Goal: Task Accomplishment & Management: Manage account settings

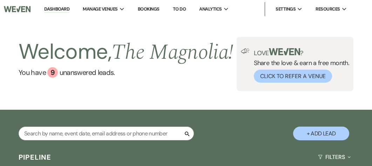
select select "2"
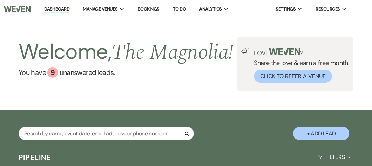
select select "2"
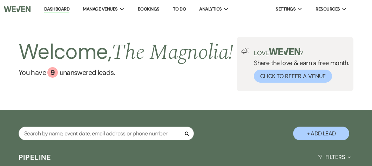
select select "2"
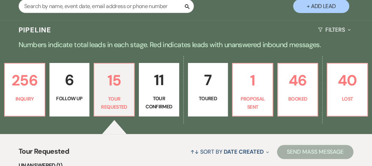
click at [112, 92] on p "15" at bounding box center [114, 80] width 31 height 24
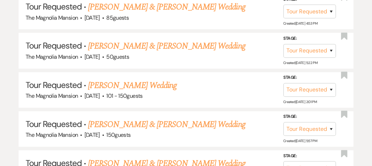
scroll to position [390, 0]
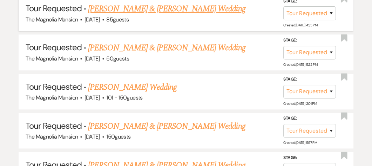
click at [101, 15] on link "[PERSON_NAME] & [PERSON_NAME] Wedding" at bounding box center [166, 8] width 157 height 13
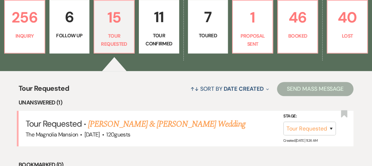
select select "2"
select select "5"
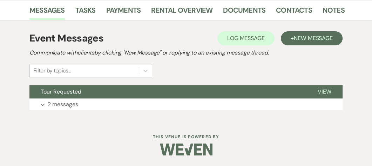
scroll to position [176, 0]
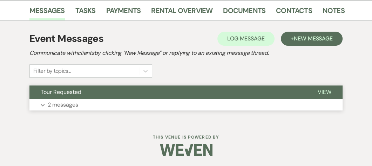
click at [326, 92] on span "View" at bounding box center [325, 91] width 14 height 7
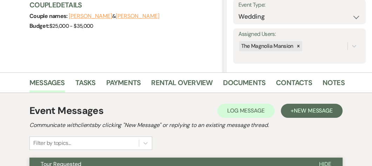
scroll to position [105, 0]
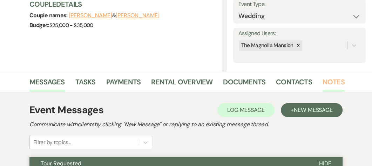
click at [326, 83] on link "Notes" at bounding box center [334, 83] width 22 height 15
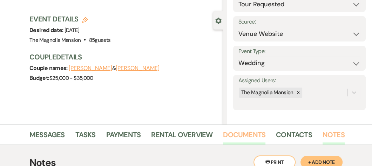
scroll to position [98, 0]
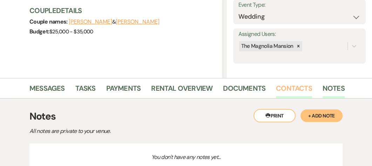
click at [292, 91] on link "Contacts" at bounding box center [294, 89] width 36 height 15
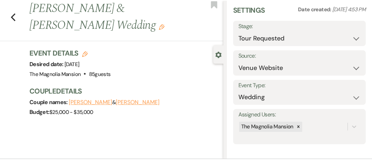
scroll to position [18, 0]
drag, startPoint x: 207, startPoint y: 120, endPoint x: 153, endPoint y: 106, distance: 56.5
click at [153, 106] on div "Couple names: [PERSON_NAME] & [PERSON_NAME]" at bounding box center [122, 102] width 187 height 10
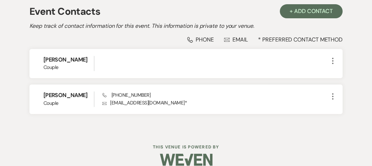
scroll to position [212, 0]
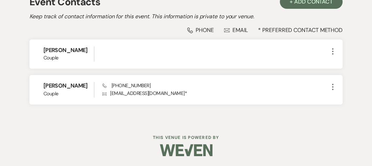
click at [240, 114] on div "Event Contacts + Add Contact Keep track of contact information for this event. …" at bounding box center [186, 52] width 360 height 137
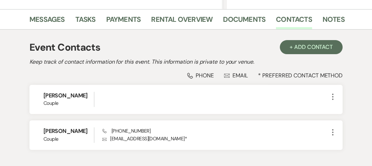
scroll to position [168, 0]
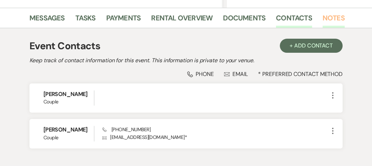
click at [326, 20] on link "Notes" at bounding box center [334, 19] width 22 height 15
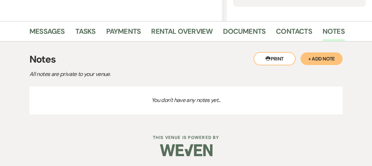
click at [326, 58] on button "+ Add Note" at bounding box center [322, 58] width 42 height 13
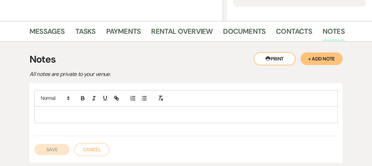
click at [51, 114] on p at bounding box center [186, 115] width 292 height 8
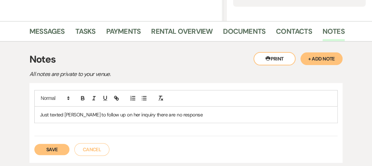
click at [61, 151] on button "Save" at bounding box center [51, 148] width 35 height 11
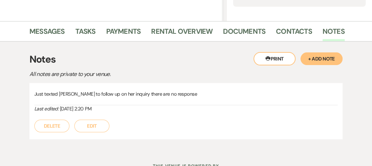
select select "2"
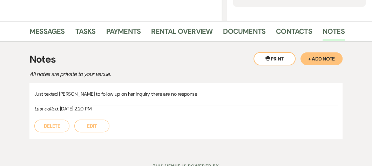
select select "2"
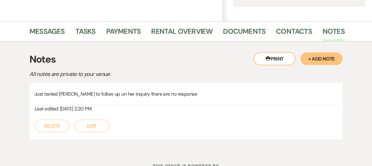
select select "2"
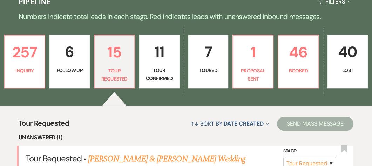
scroll to position [390, 0]
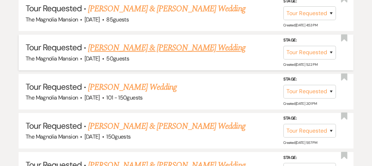
drag, startPoint x: 34, startPoint y: 2, endPoint x: 116, endPoint y: 51, distance: 94.7
click at [116, 51] on link "[PERSON_NAME] & [PERSON_NAME] Wedding" at bounding box center [166, 47] width 157 height 13
select select "2"
select select "5"
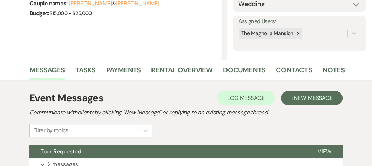
scroll to position [119, 0]
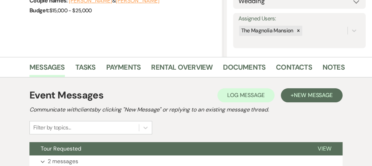
click at [328, 69] on link "Notes" at bounding box center [334, 68] width 22 height 15
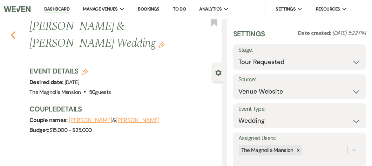
click at [14, 36] on icon "Previous" at bounding box center [13, 35] width 5 height 8
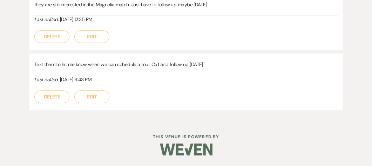
select select "2"
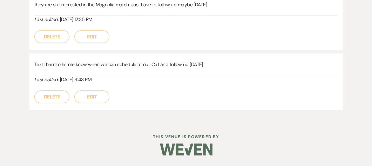
select select "2"
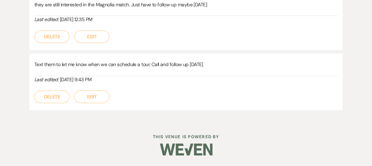
select select "2"
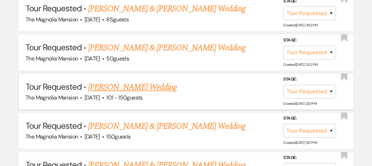
click at [110, 93] on link "[PERSON_NAME] Wedding" at bounding box center [132, 87] width 89 height 13
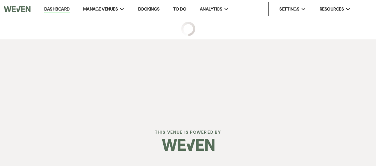
select select "2"
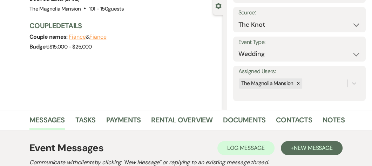
scroll to position [68, 0]
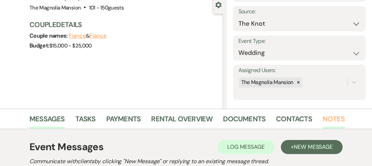
click at [328, 116] on link "Notes" at bounding box center [334, 120] width 22 height 15
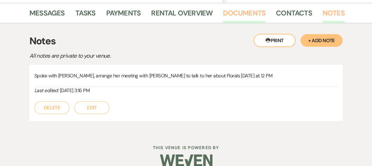
scroll to position [174, 0]
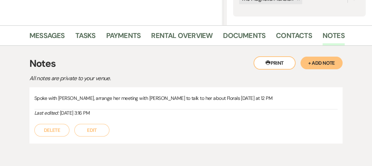
click at [266, 109] on div "Last edited: [DATE] 3:16 PM" at bounding box center [185, 112] width 303 height 7
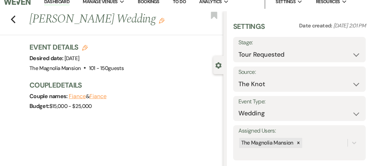
scroll to position [0, 0]
